Goal: Transaction & Acquisition: Obtain resource

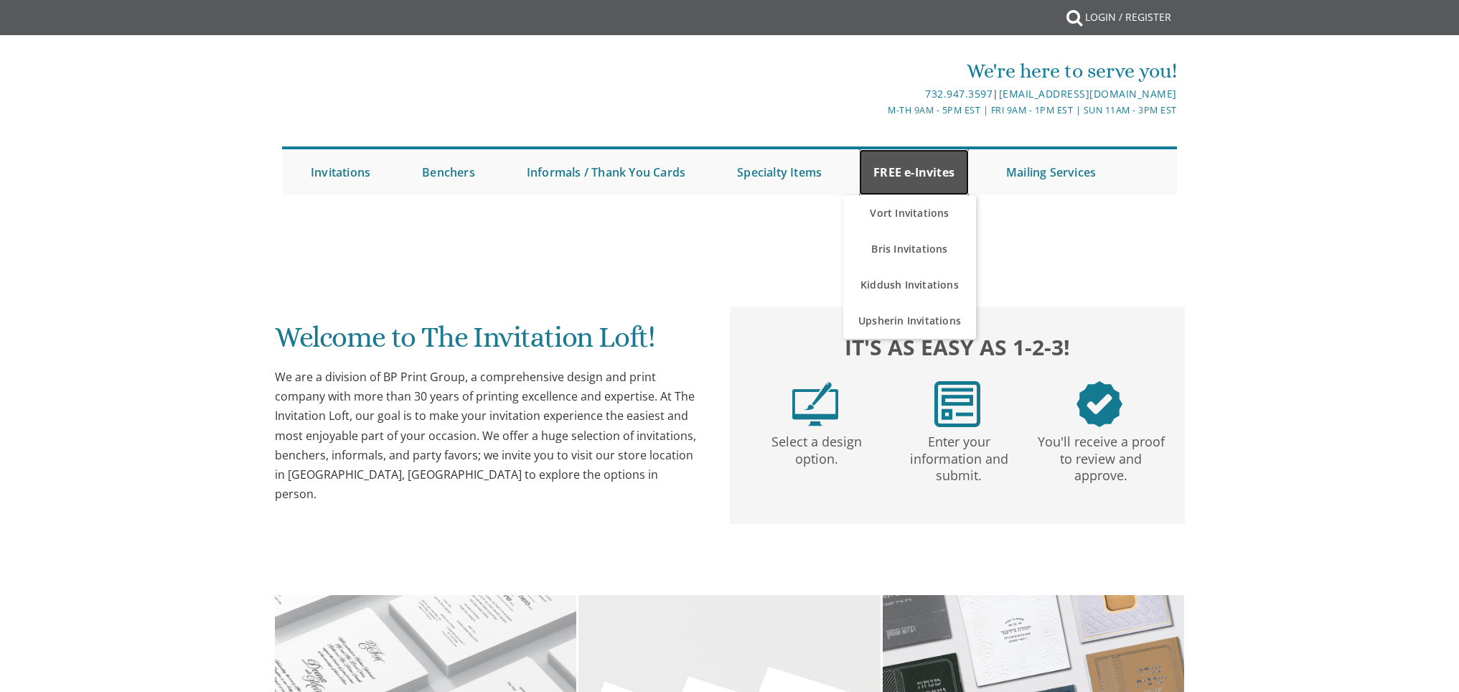
click at [931, 176] on link "FREE e-Invites" at bounding box center [914, 172] width 110 height 46
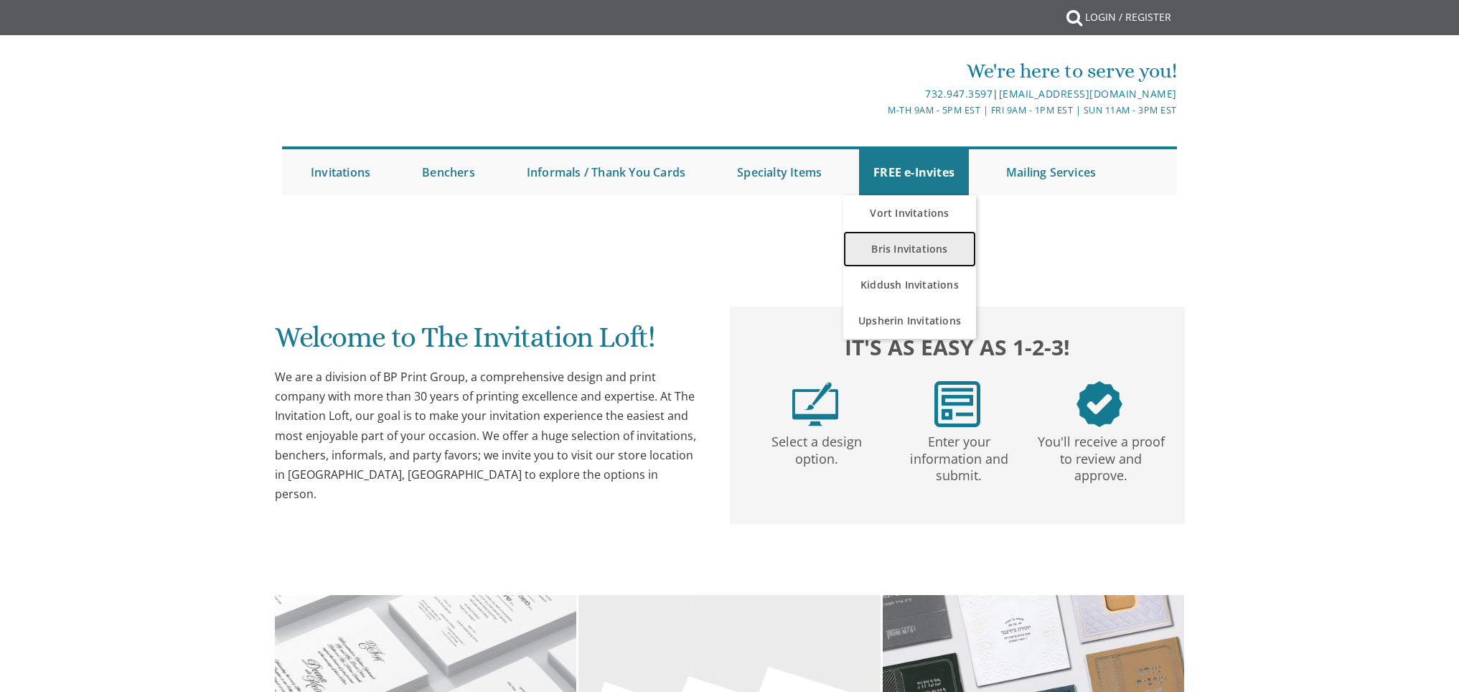
click at [921, 250] on link "Bris Invitations" at bounding box center [909, 249] width 133 height 36
click at [914, 252] on link "Bris Invitations" at bounding box center [909, 249] width 133 height 36
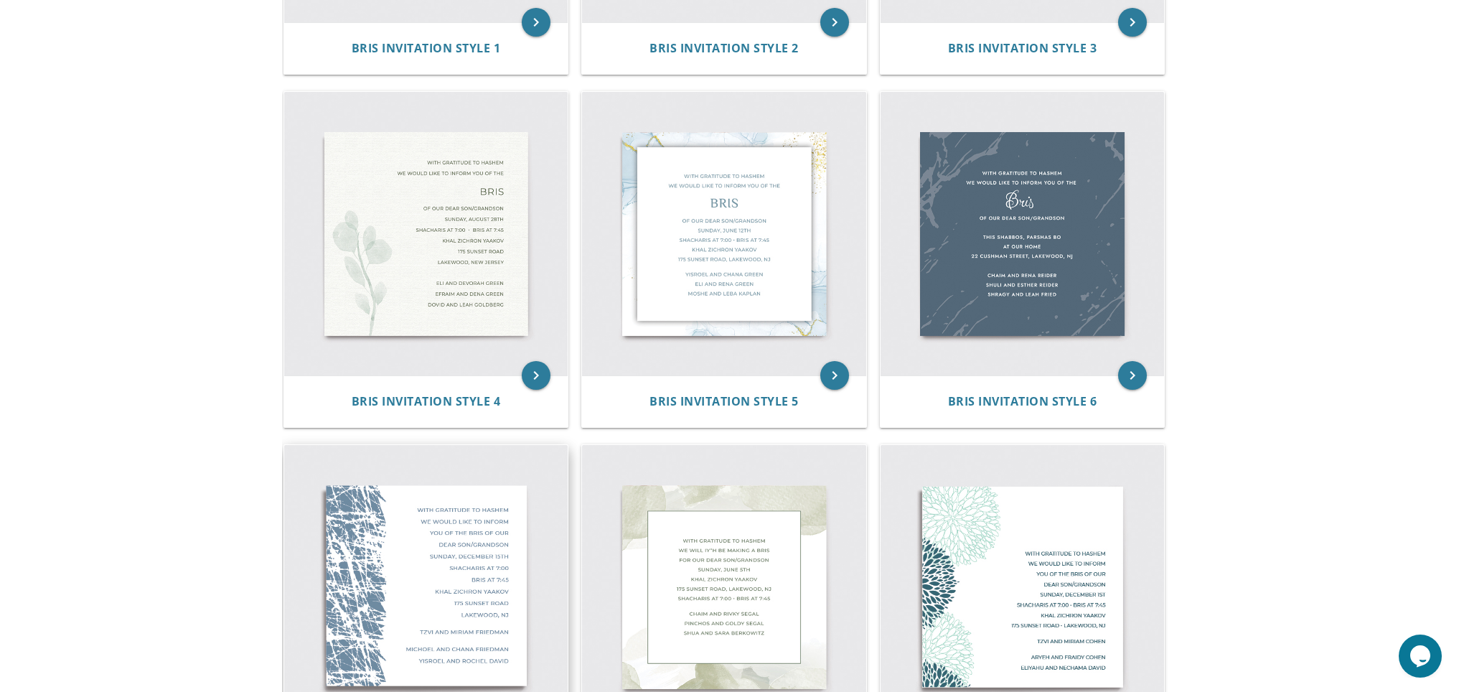
scroll to position [774, 0]
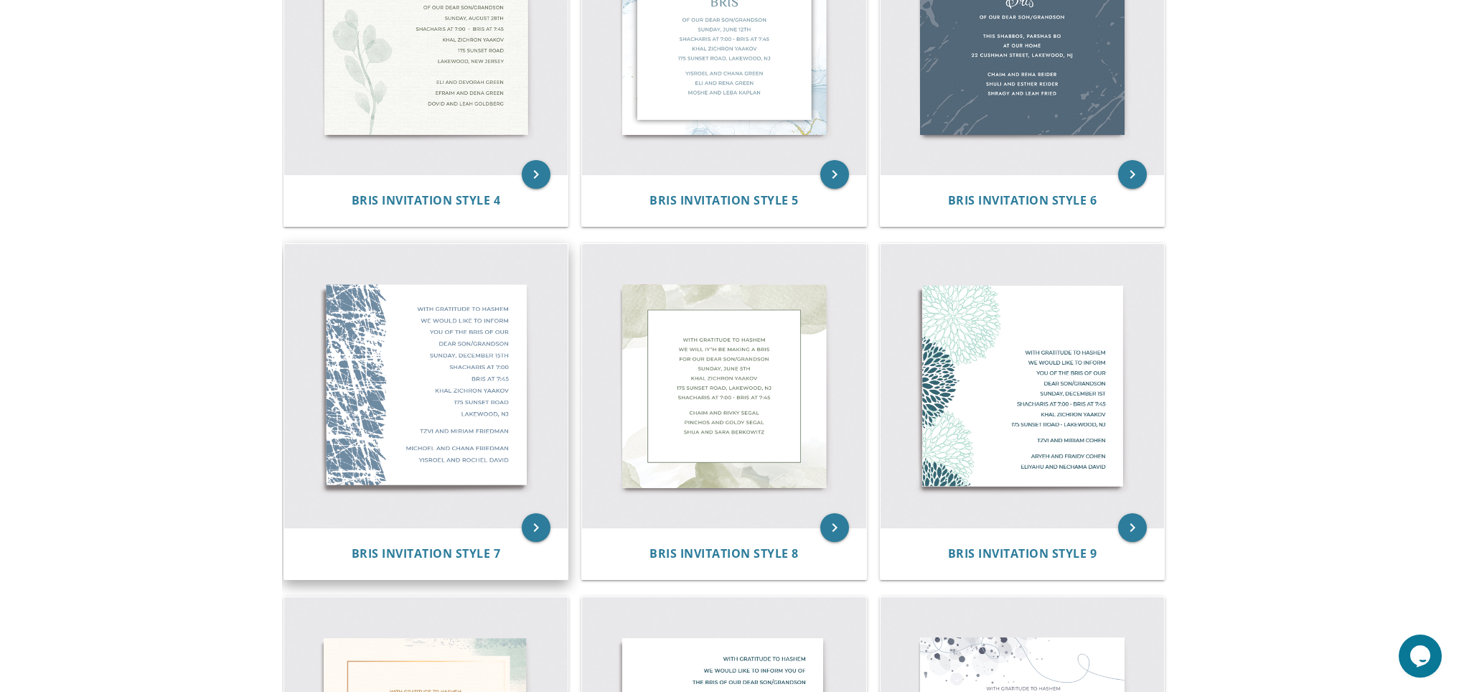
click at [445, 563] on div "Bris Invitation Style 7" at bounding box center [426, 553] width 284 height 52
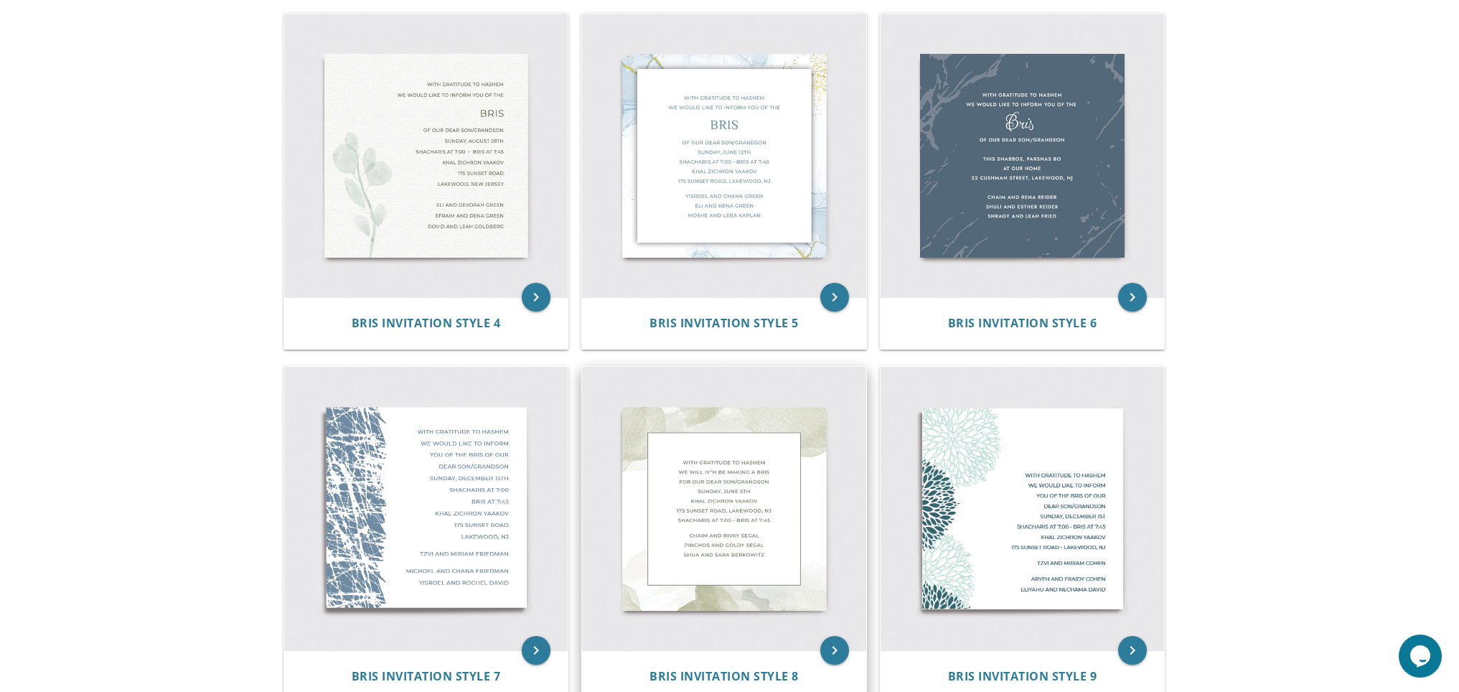
scroll to position [517, 0]
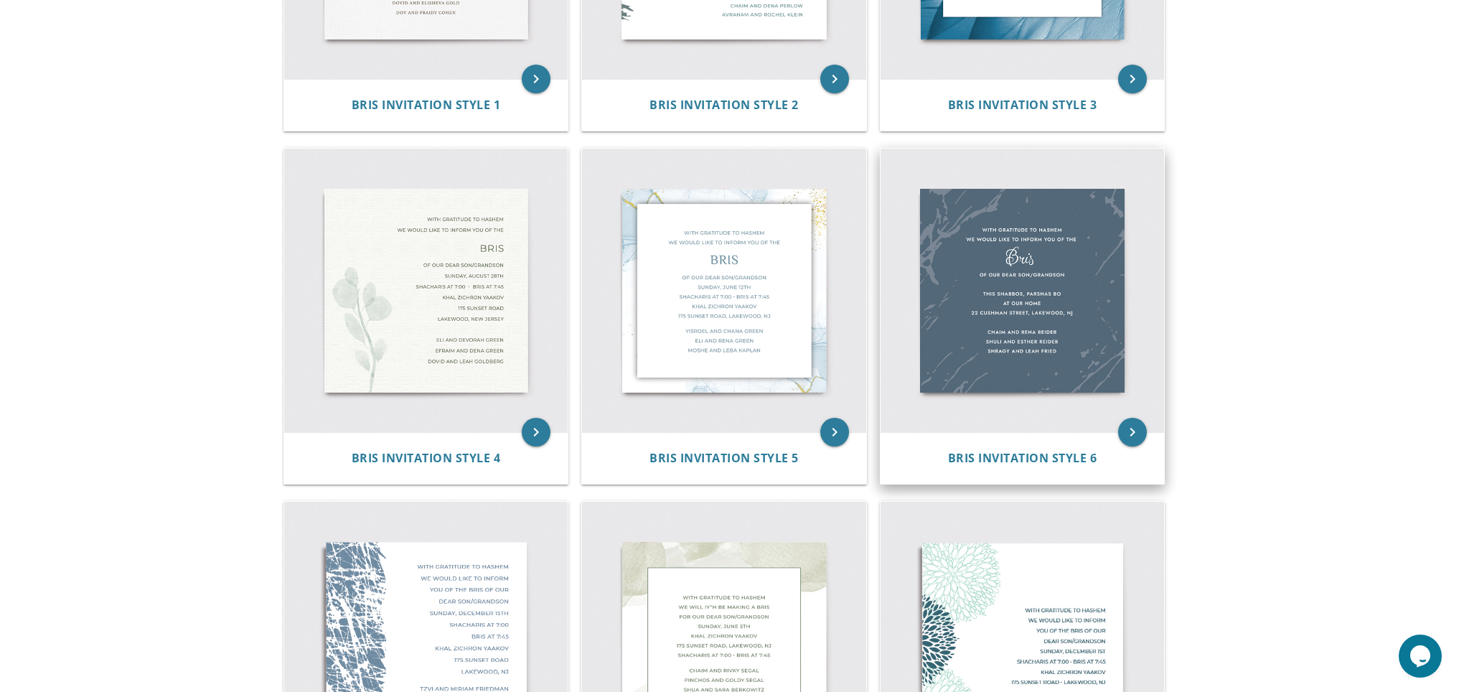
click at [1065, 418] on img at bounding box center [1023, 291] width 284 height 284
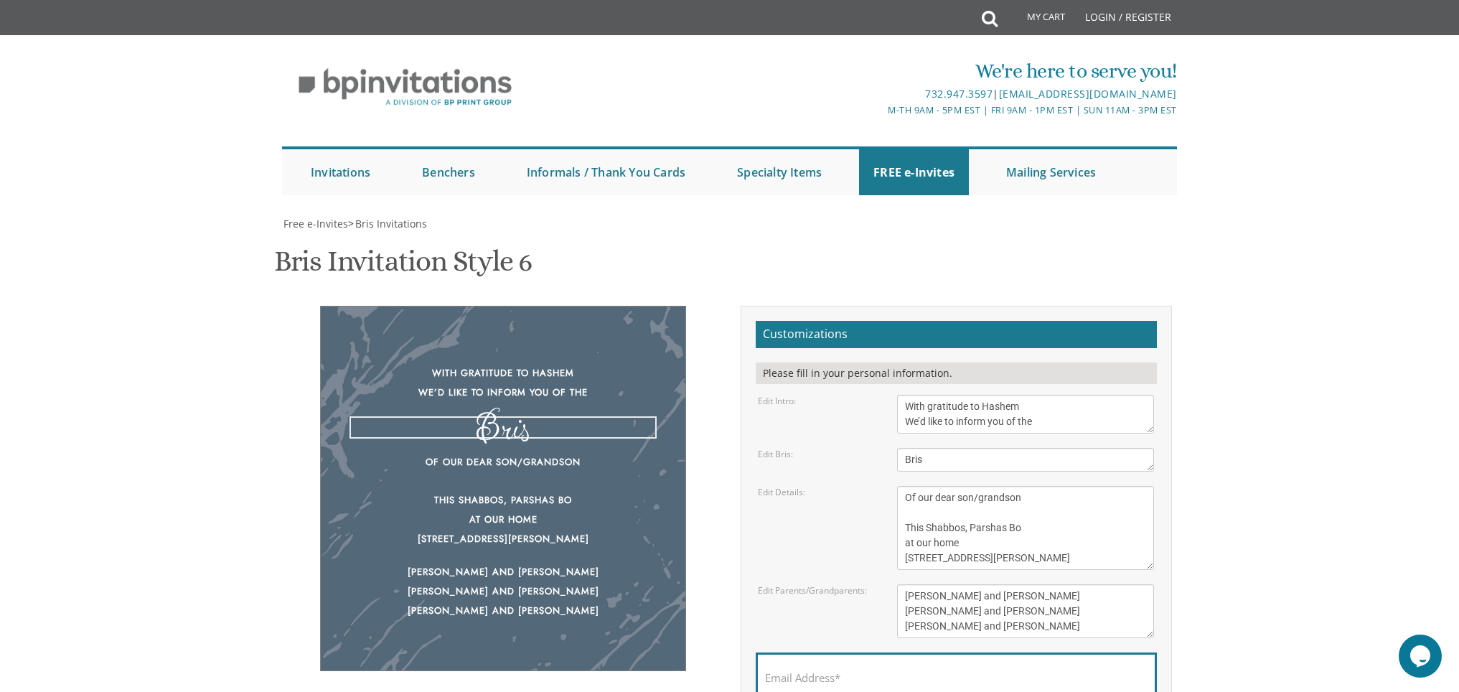
drag, startPoint x: 949, startPoint y: 460, endPoint x: 905, endPoint y: 460, distance: 44.5
click at [905, 460] on textarea "Bris" at bounding box center [1025, 460] width 257 height 24
click at [1037, 465] on textarea "Bris" at bounding box center [1025, 460] width 257 height 24
type textarea "Pidyon Haben"
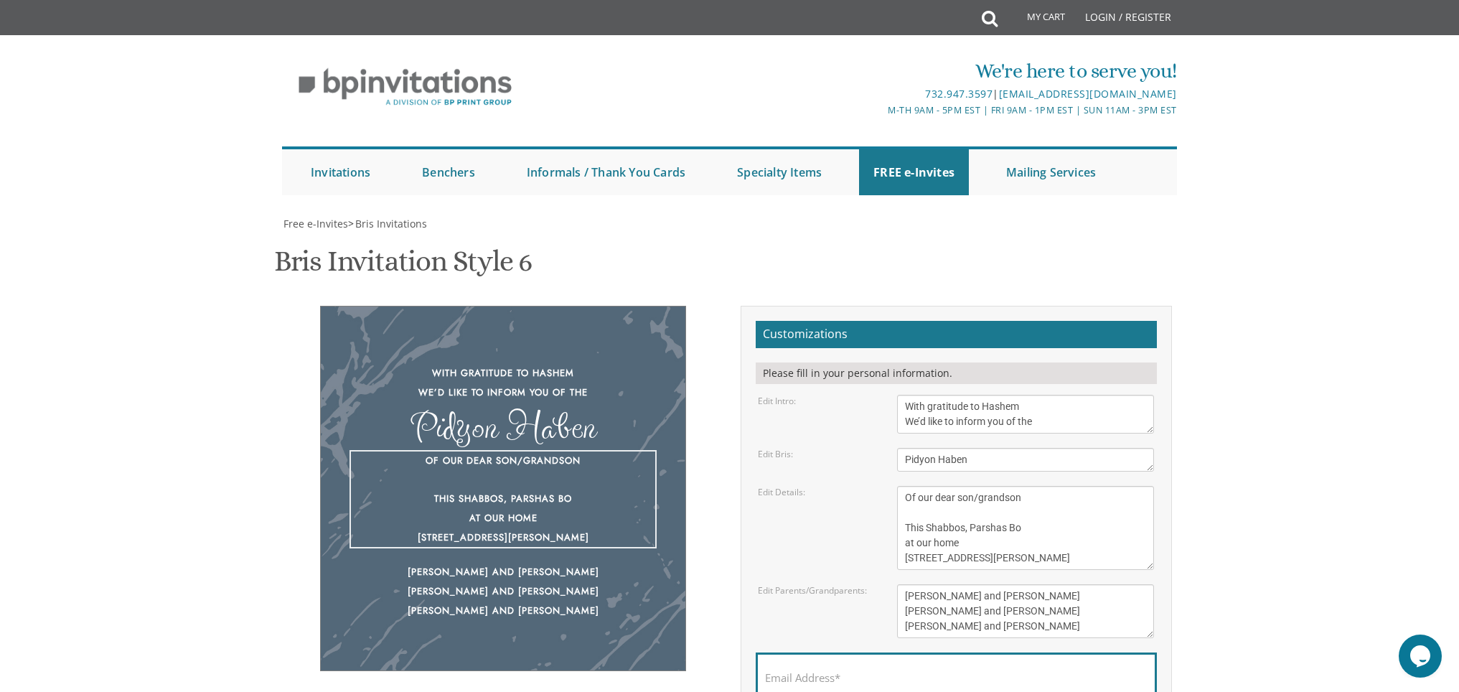
drag, startPoint x: 1031, startPoint y: 523, endPoint x: 926, endPoint y: 521, distance: 104.1
click at [926, 521] on textarea "Of our dear son/grandson This Shabbos, Parshas Bo at our home 22 Cushman Street…" at bounding box center [1025, 528] width 257 height 84
type textarea "Of our dear son/grandson This Wednesday at our home 22 Cushman Street, Lakewood…"
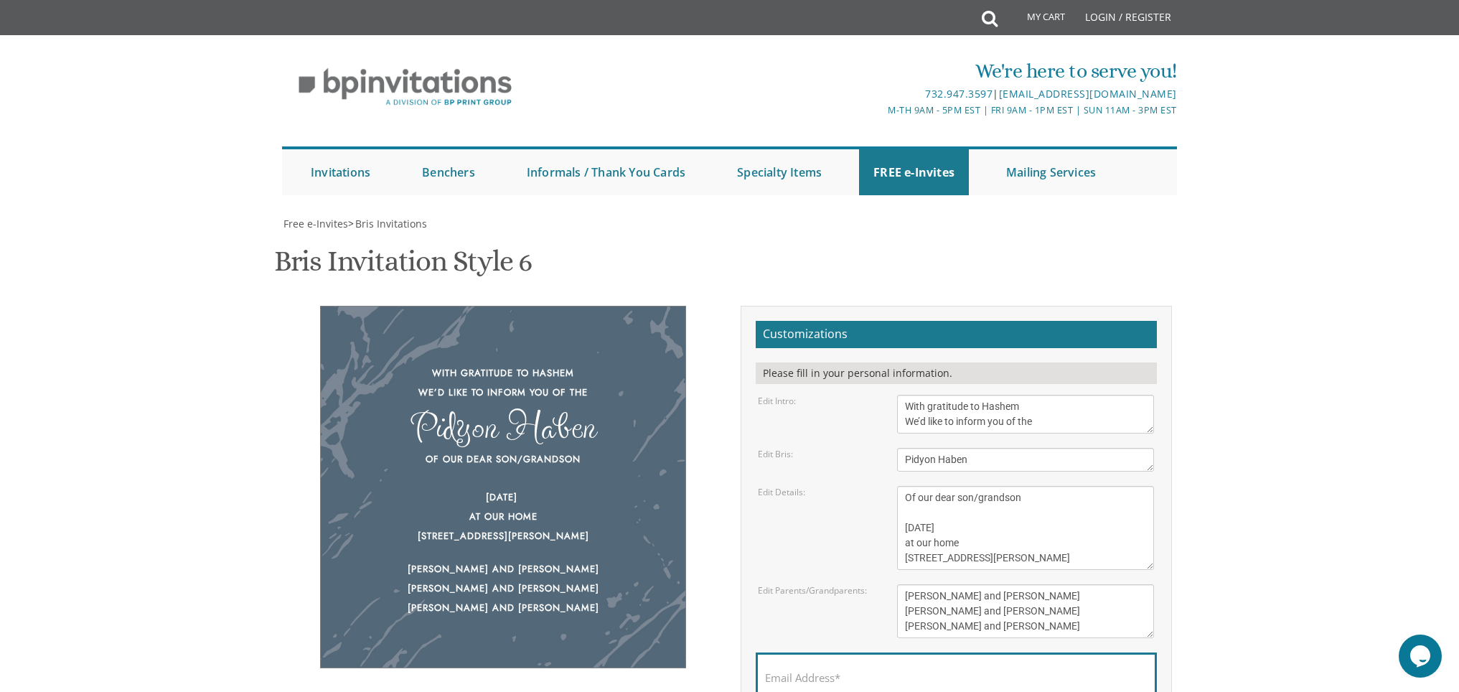
scroll to position [299, 0]
